Goal: Task Accomplishment & Management: Complete application form

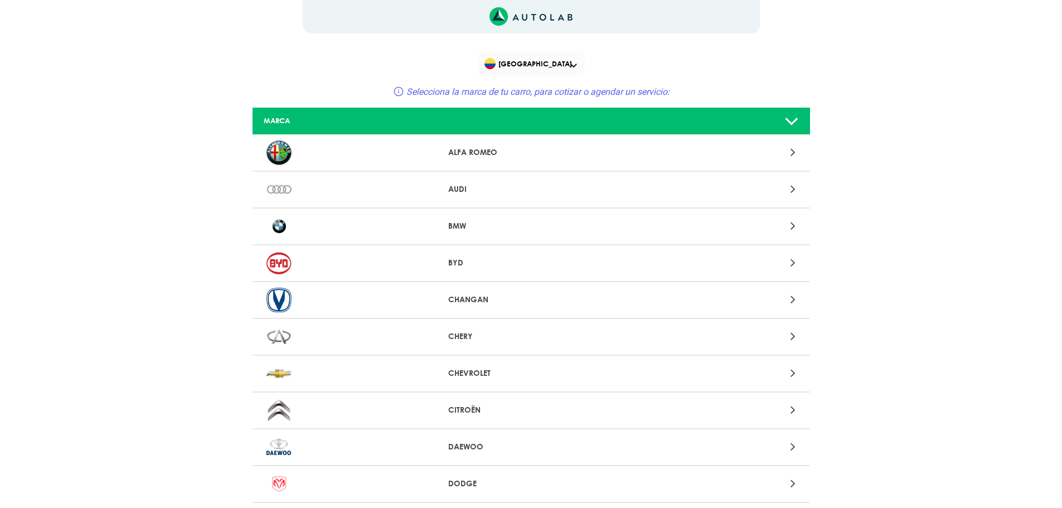
click at [794, 372] on icon at bounding box center [792, 373] width 5 height 14
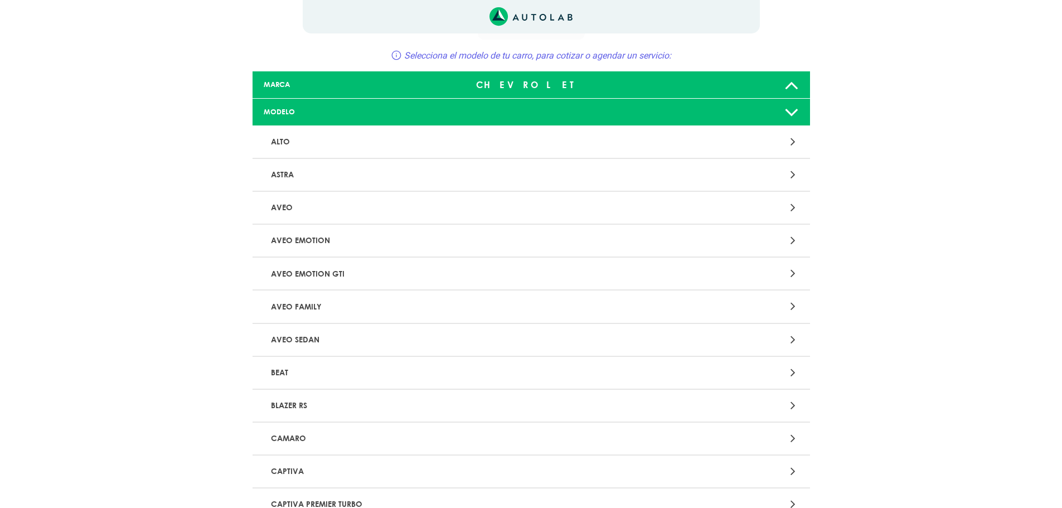
scroll to position [56, 0]
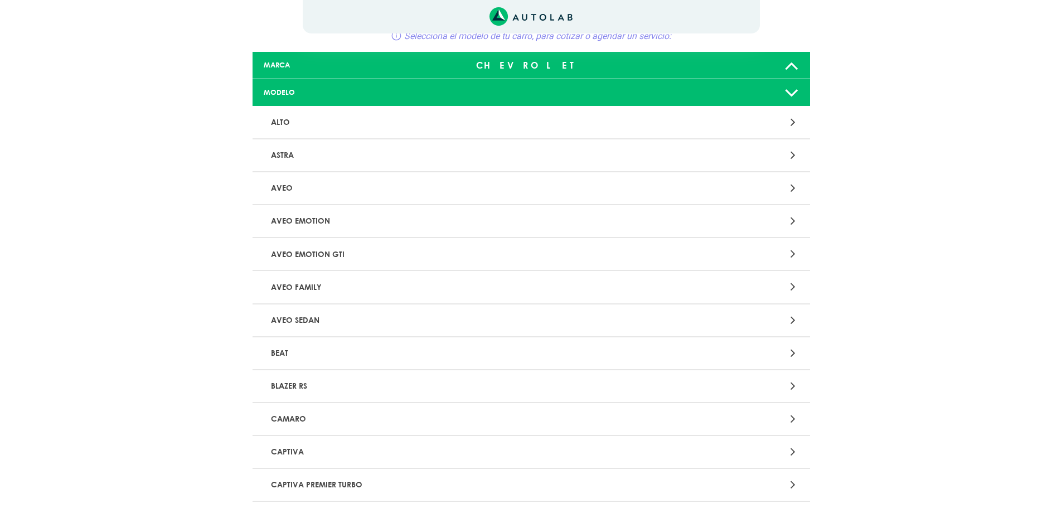
click at [299, 451] on p "CAPTIVA" at bounding box center [439, 451] width 347 height 21
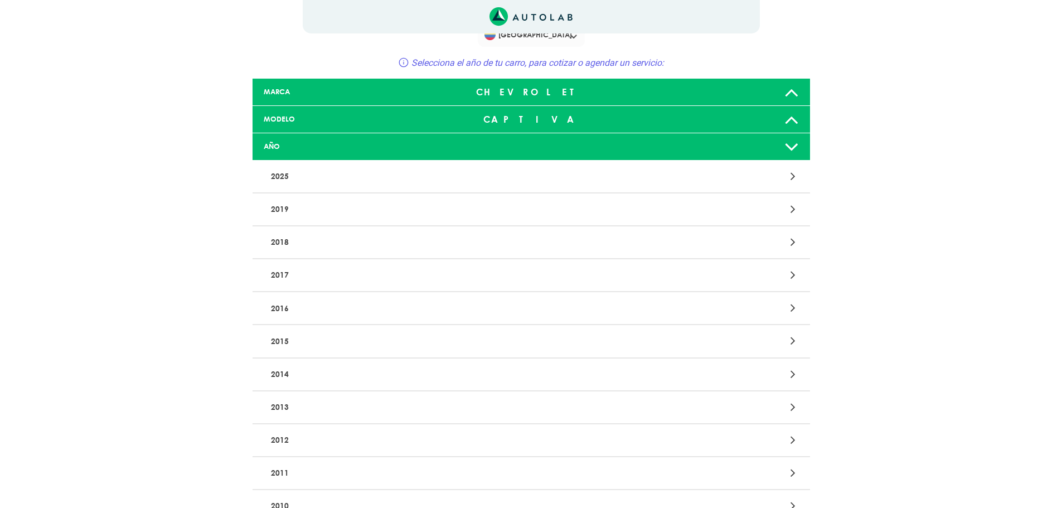
scroll to position [56, 0]
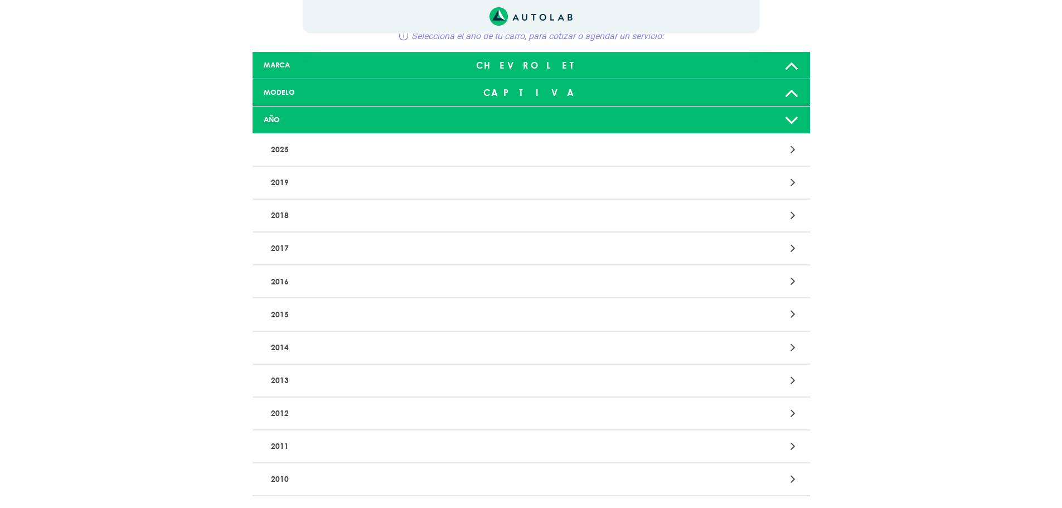
click at [345, 472] on p "2010" at bounding box center [439, 479] width 347 height 21
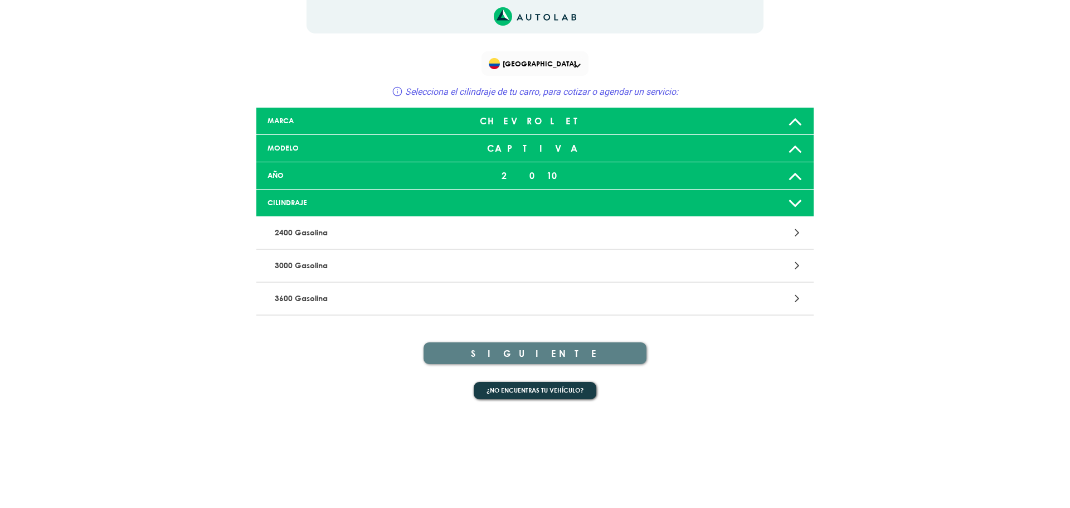
click at [537, 235] on p "2400 Gasolina" at bounding box center [443, 232] width 347 height 21
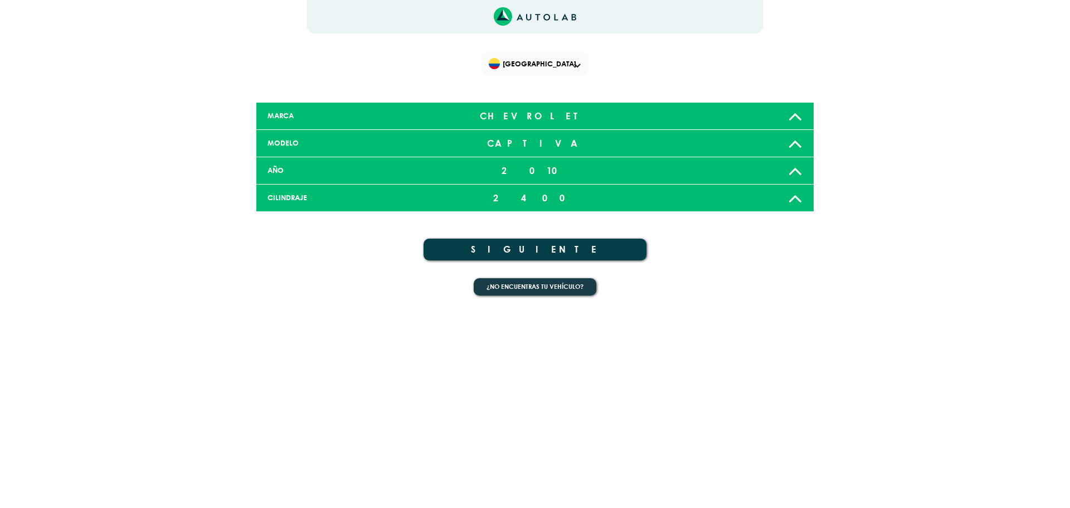
click at [606, 257] on button "SIGUIENTE" at bounding box center [535, 249] width 223 height 22
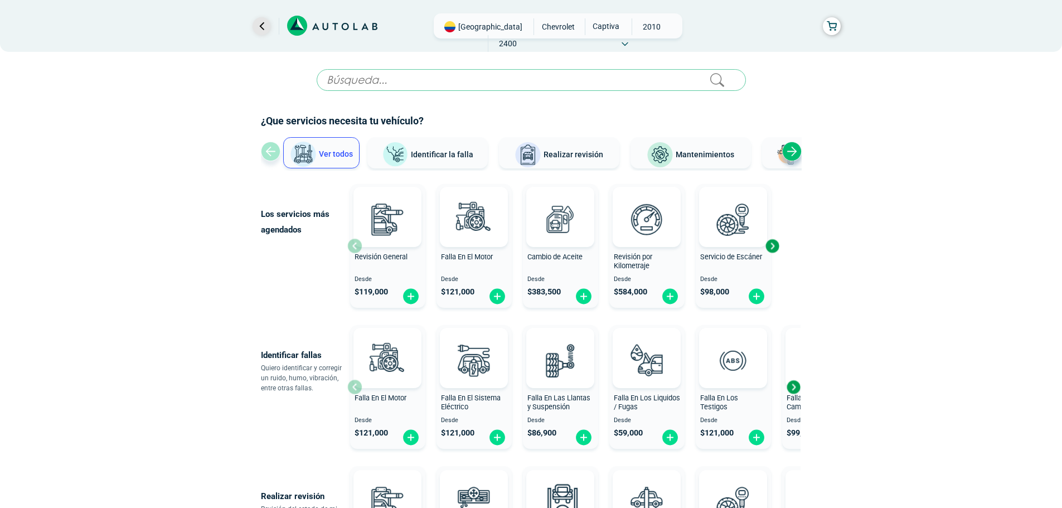
click at [255, 25] on link "Ir al paso anterior" at bounding box center [261, 26] width 18 height 18
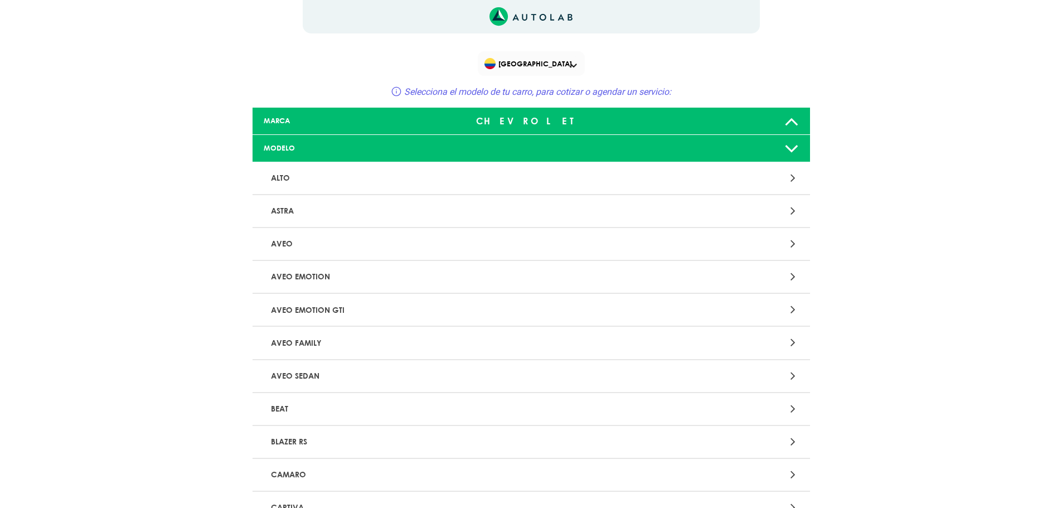
scroll to position [56, 0]
